Goal: Check status: Check status

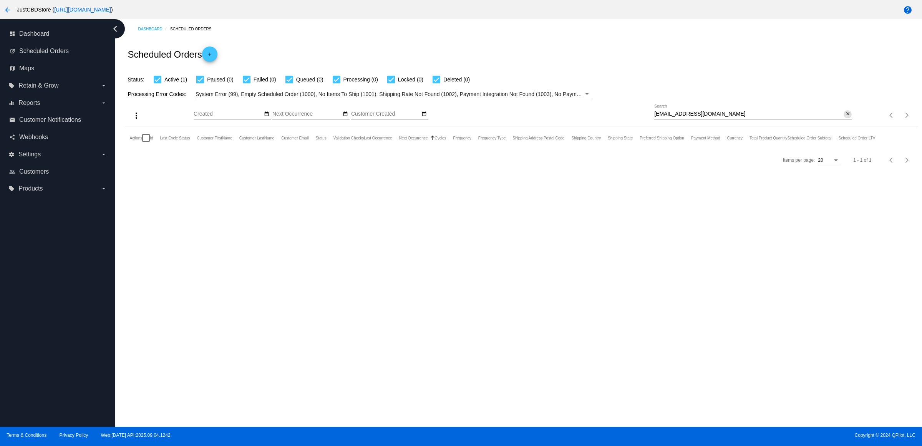
click at [845, 117] on mat-icon "close" at bounding box center [847, 114] width 5 height 6
click at [841, 121] on div "search" at bounding box center [752, 116] width 197 height 12
click at [840, 121] on div "search" at bounding box center [752, 116] width 197 height 12
click at [848, 121] on mat-icon "search" at bounding box center [847, 116] width 9 height 12
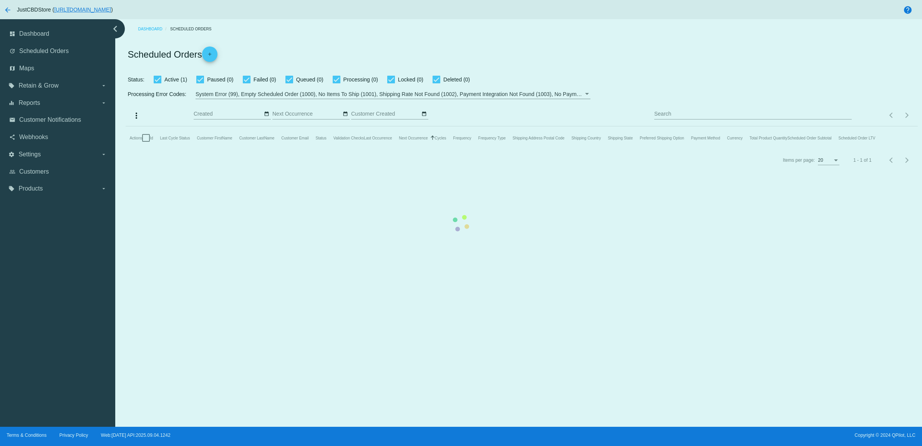
click at [838, 127] on mat-table "Actions Id Last Cycle Status Customer FirstName Customer LastName Customer Emai…" at bounding box center [522, 137] width 792 height 23
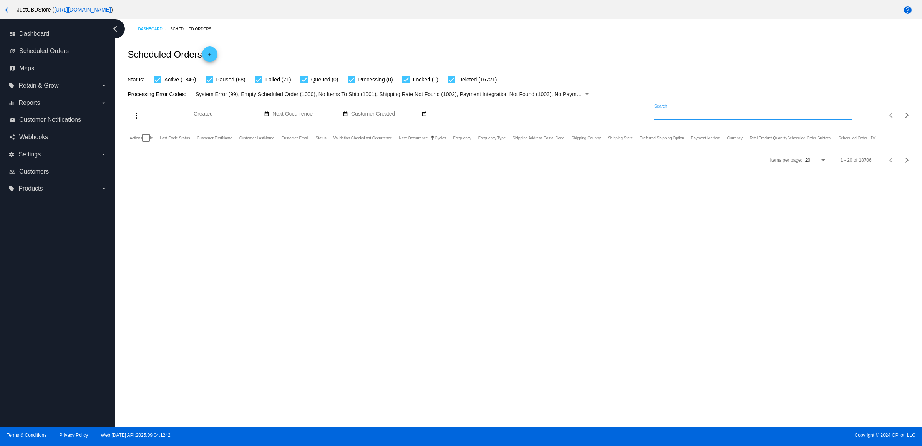
click at [753, 117] on input "Search" at bounding box center [752, 114] width 197 height 6
paste input "[EMAIL_ADDRESS][DOMAIN_NAME]"
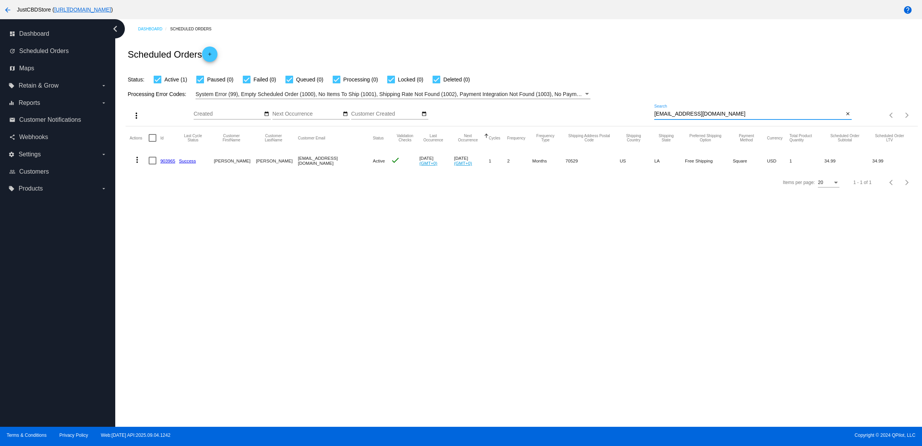
type input "[EMAIL_ADDRESS][DOMAIN_NAME]"
click at [170, 163] on link "903965" at bounding box center [167, 160] width 15 height 5
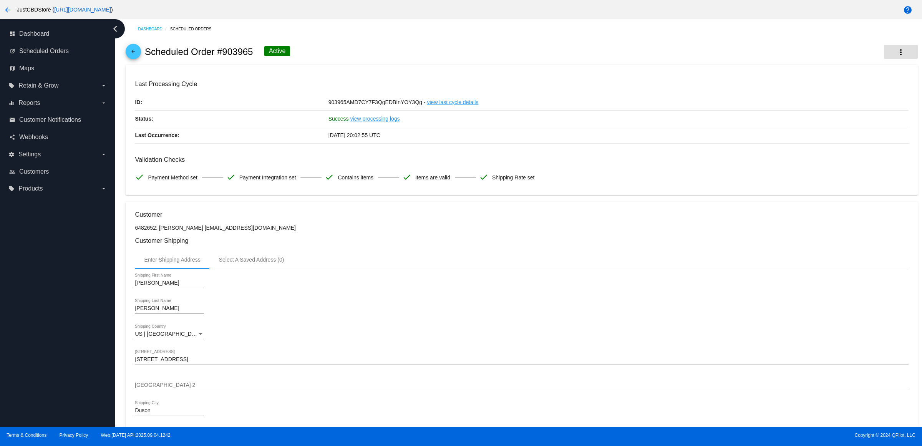
click at [896, 53] on mat-icon "more_vert" at bounding box center [900, 52] width 9 height 9
click at [887, 58] on button "info View Event Logs" at bounding box center [856, 60] width 108 height 18
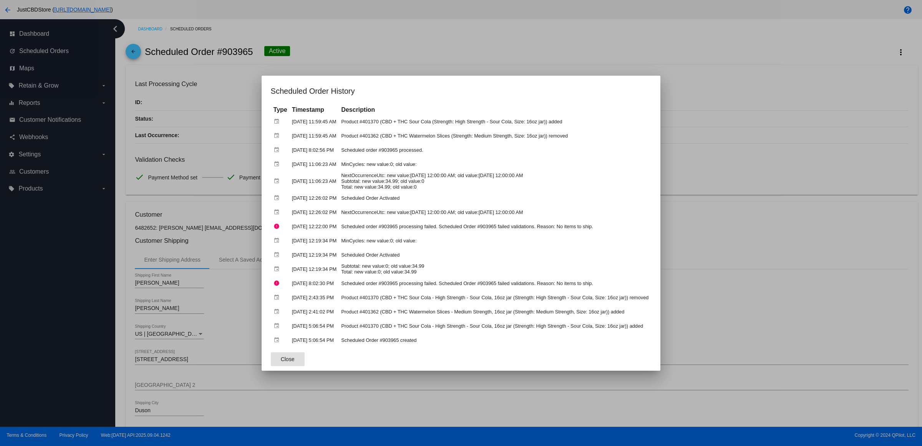
click at [588, 55] on div at bounding box center [461, 223] width 922 height 446
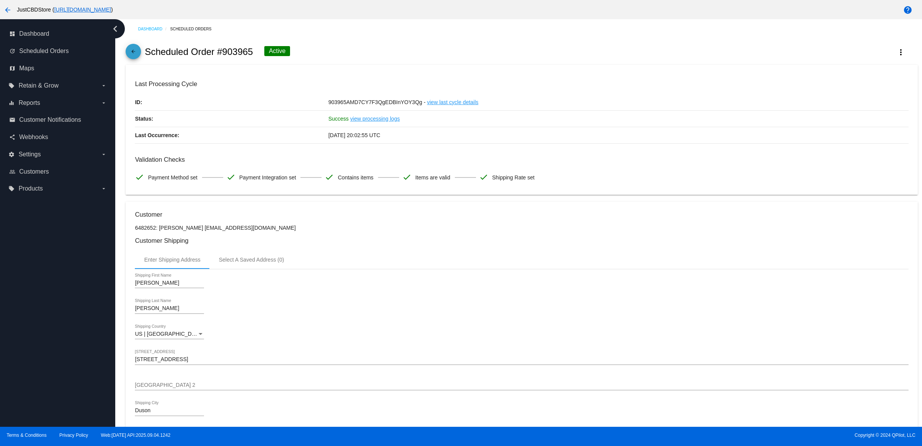
click at [138, 54] on mat-icon "arrow_back" at bounding box center [133, 53] width 9 height 9
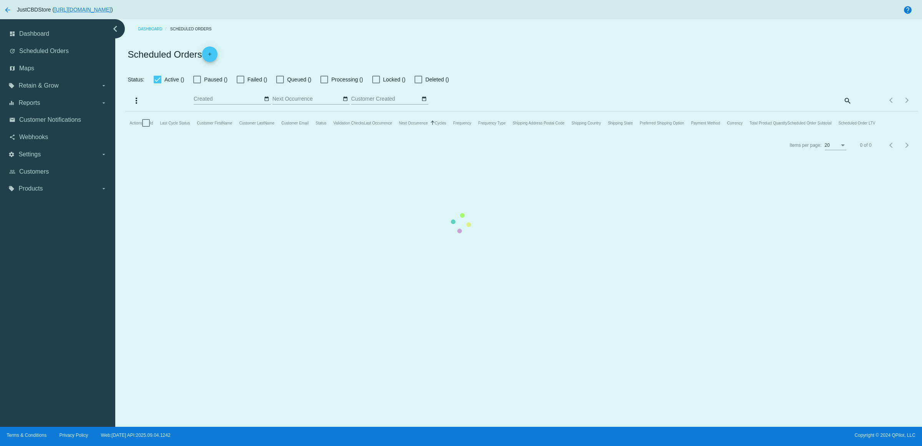
checkbox input "true"
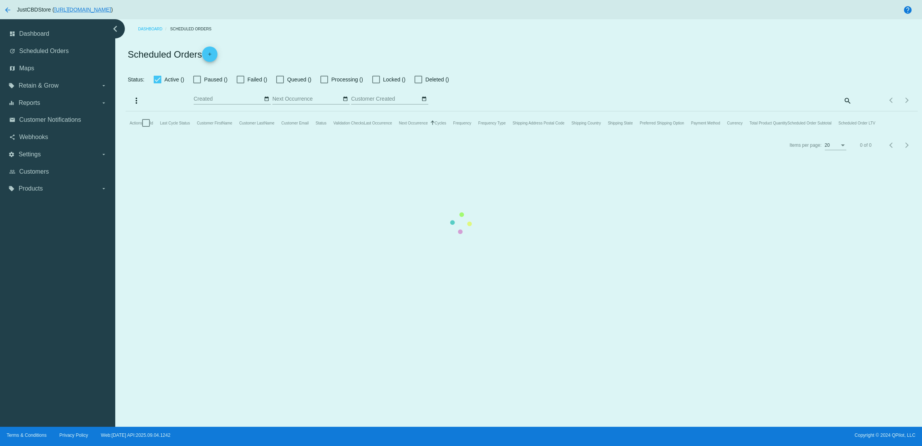
checkbox input "true"
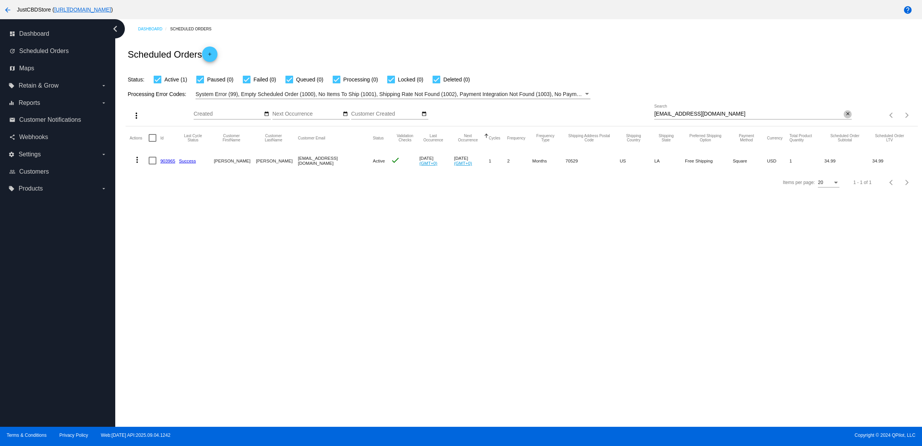
click at [846, 117] on mat-icon "close" at bounding box center [847, 114] width 5 height 6
click at [846, 117] on input "Search" at bounding box center [752, 114] width 197 height 6
paste input "[PERSON_NAME][EMAIL_ADDRESS][PERSON_NAME][DOMAIN_NAME]"
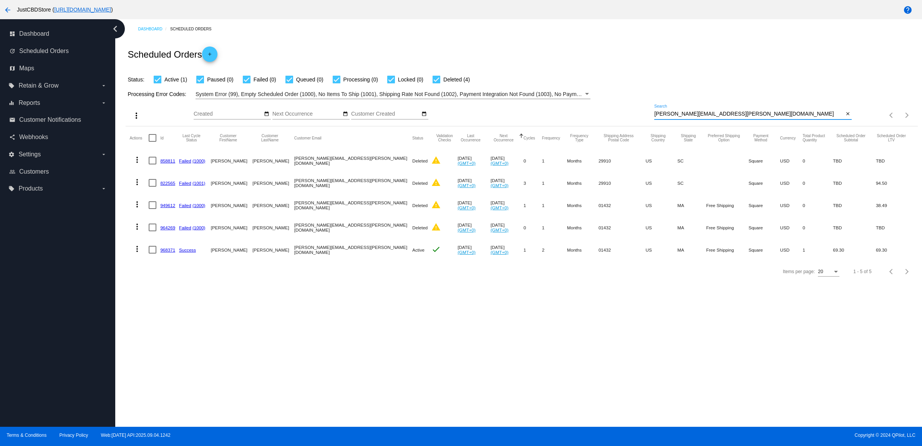
type input "[PERSON_NAME][EMAIL_ADDRESS][PERSON_NAME][DOMAIN_NAME]"
click at [171, 252] on link "968371" at bounding box center [167, 249] width 15 height 5
